Goal: Navigation & Orientation: Find specific page/section

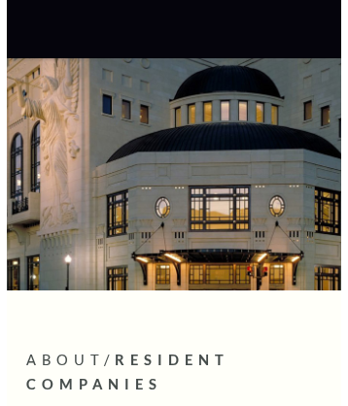
scroll to position [7523, 0]
